Goal: Task Accomplishment & Management: Use online tool/utility

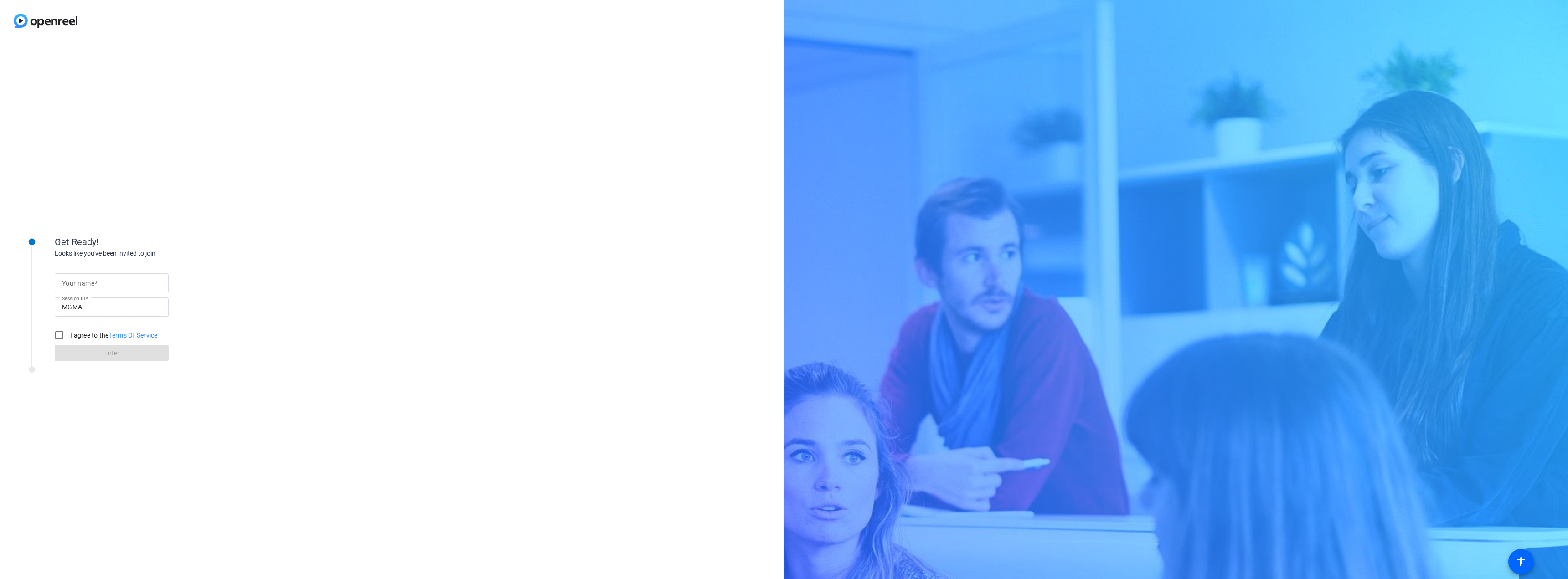
click at [114, 275] on div at bounding box center [111, 282] width 99 height 19
type input "[PERSON_NAME]"
click at [53, 335] on input "I agree to the Terms Of Service" at bounding box center [59, 335] width 18 height 18
checkbox input "true"
click at [69, 347] on span at bounding box center [111, 353] width 114 height 22
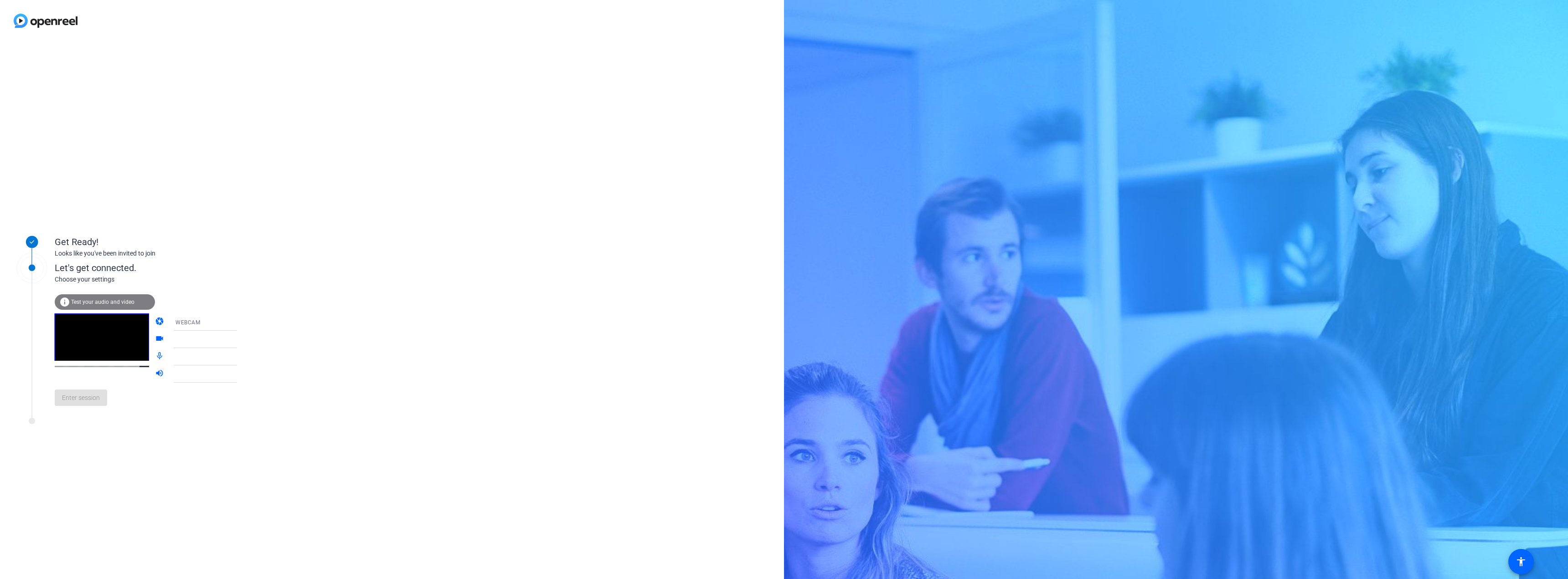
click at [177, 338] on div at bounding box center [209, 339] width 68 height 11
click at [240, 338] on icon at bounding box center [246, 339] width 11 height 11
click at [88, 401] on span "Enter session" at bounding box center [81, 398] width 38 height 10
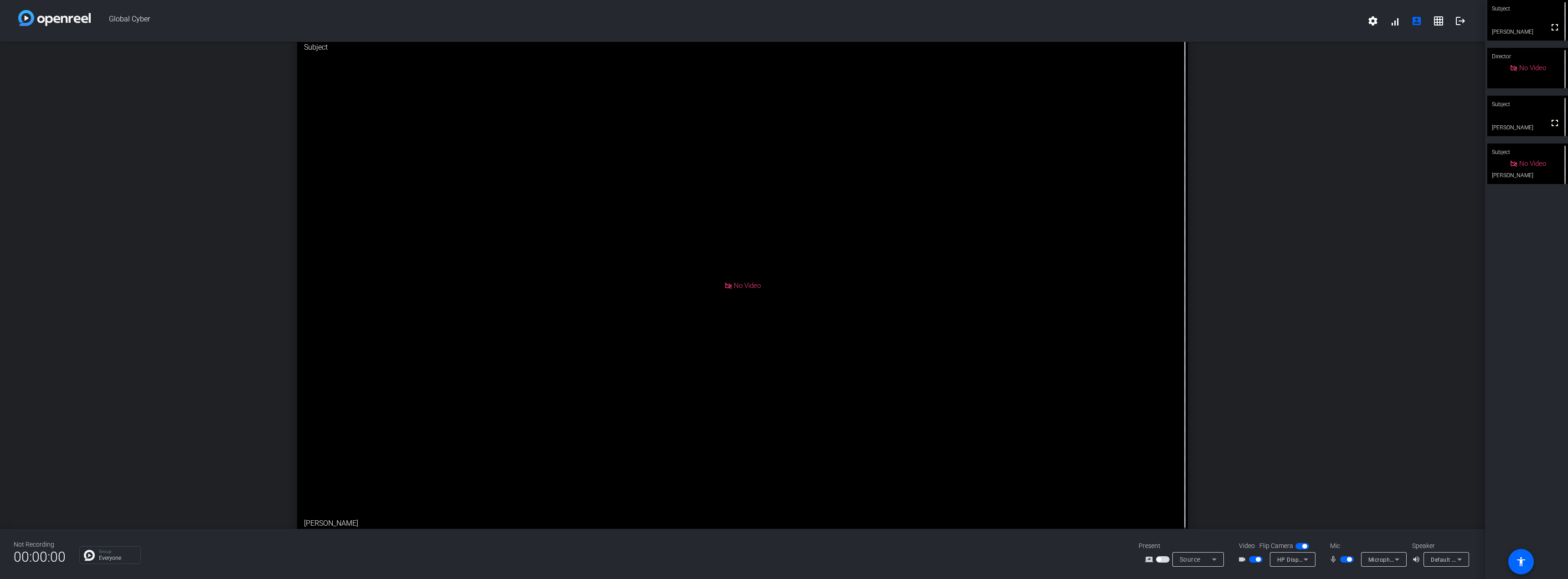
click at [157, 245] on div "open_in_new Subject No Video [PERSON_NAME]" at bounding box center [743, 285] width 1485 height 487
